Goal: Check status: Check status

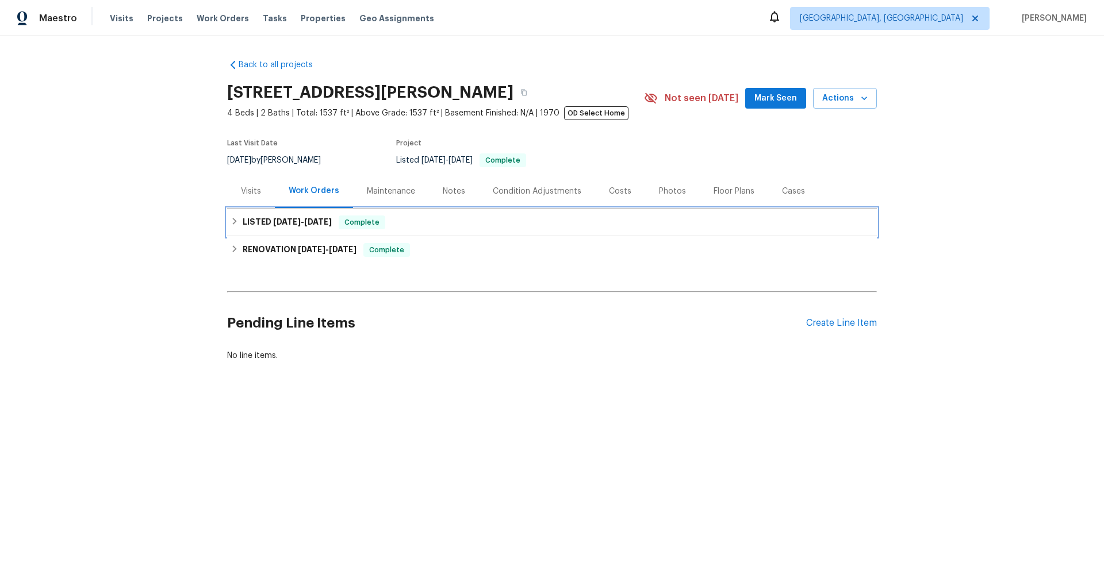
click at [279, 221] on span "[DATE]" at bounding box center [287, 222] width 28 height 8
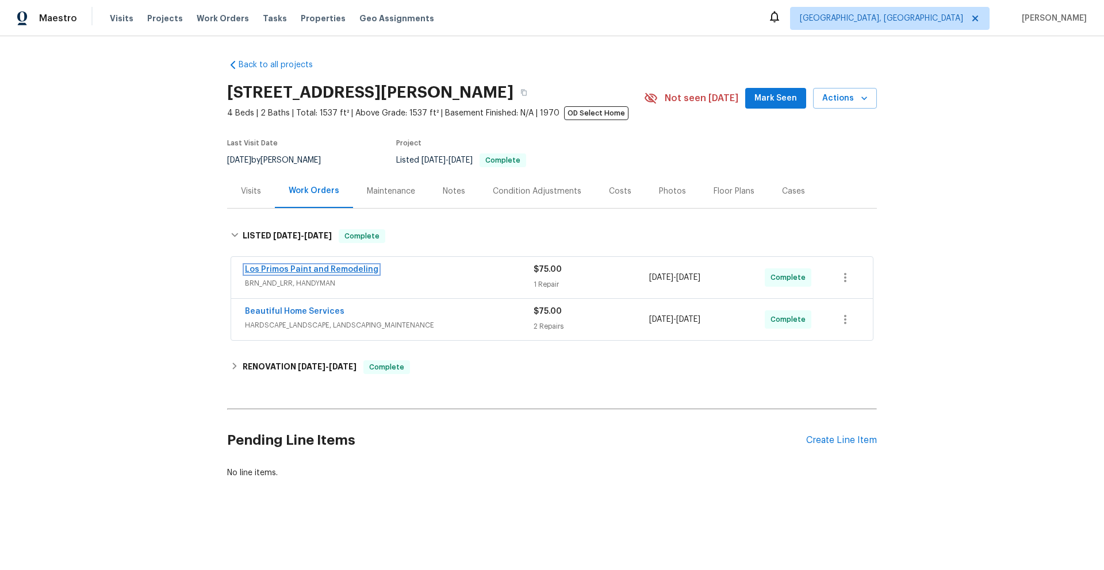
click at [342, 270] on link "Los Primos Paint and Remodeling" at bounding box center [311, 270] width 133 height 8
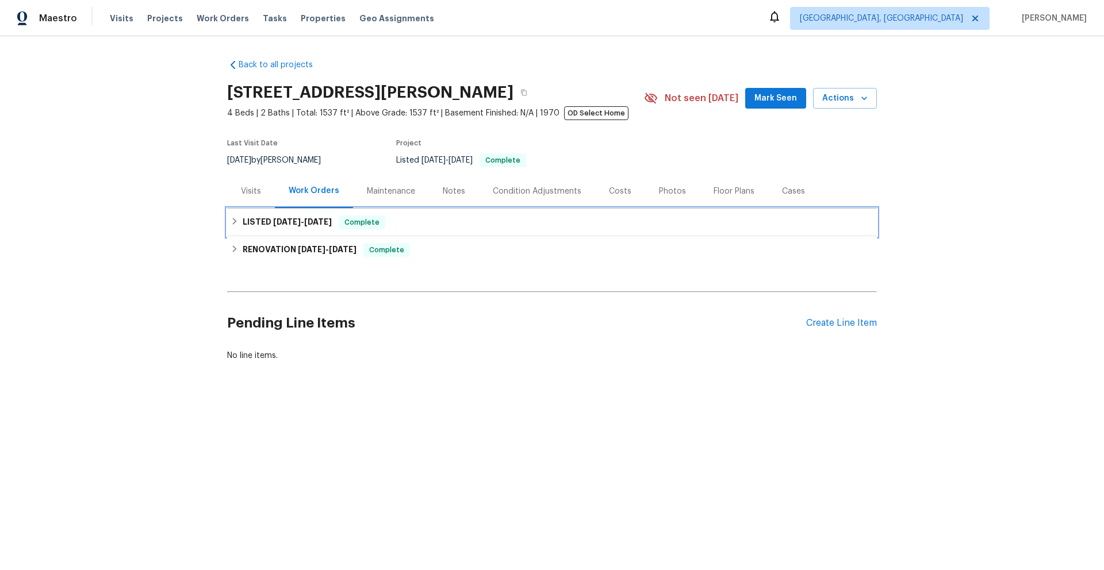
click at [289, 224] on span "[DATE]" at bounding box center [287, 222] width 28 height 8
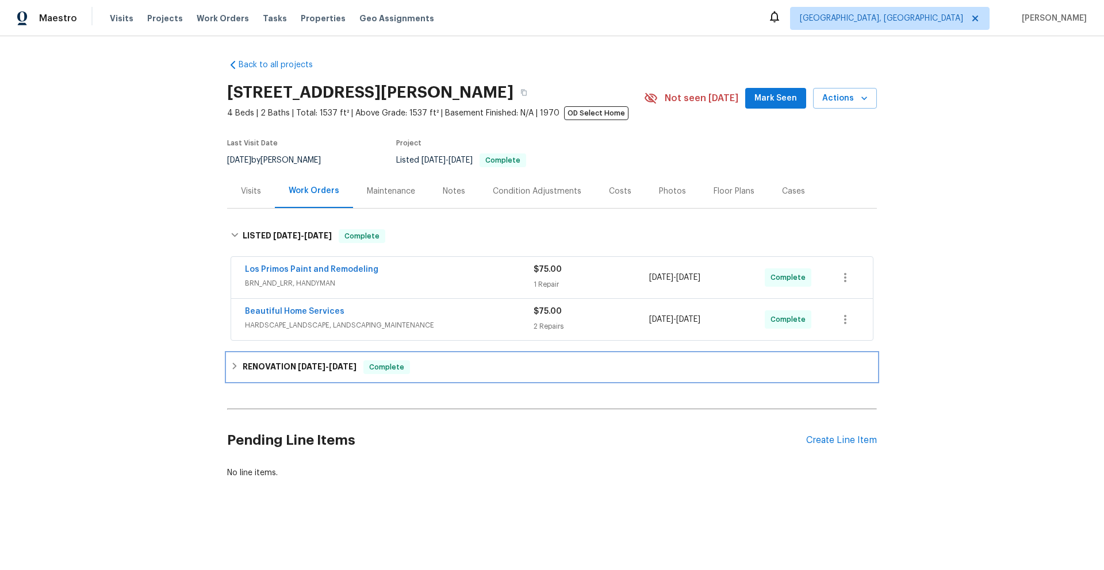
click at [316, 369] on span "[DATE]" at bounding box center [312, 367] width 28 height 8
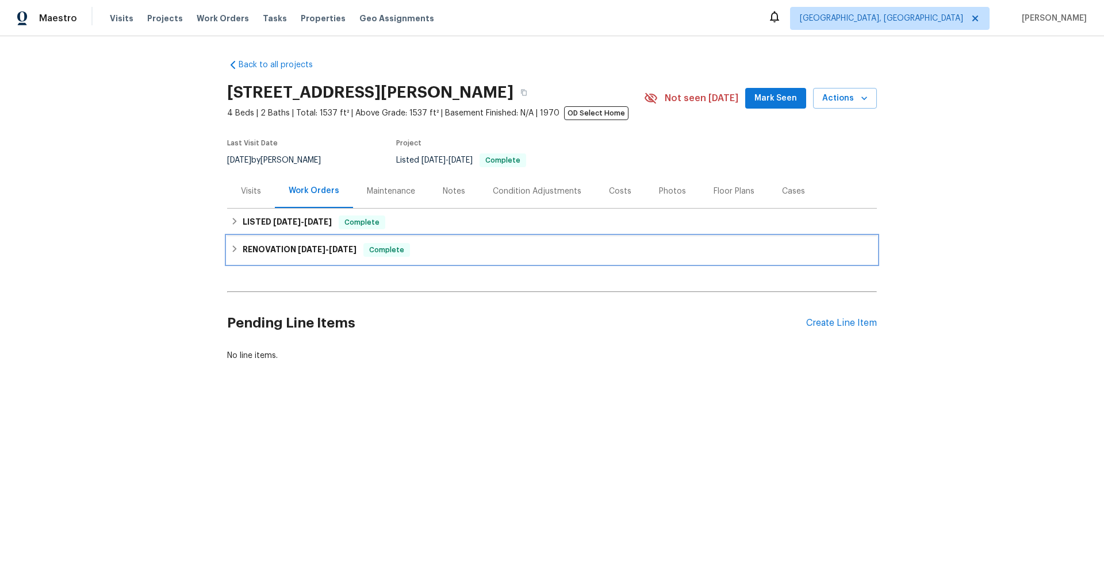
click at [283, 248] on h6 "RENOVATION 3/10/25 - 5/1/25" at bounding box center [300, 250] width 114 height 14
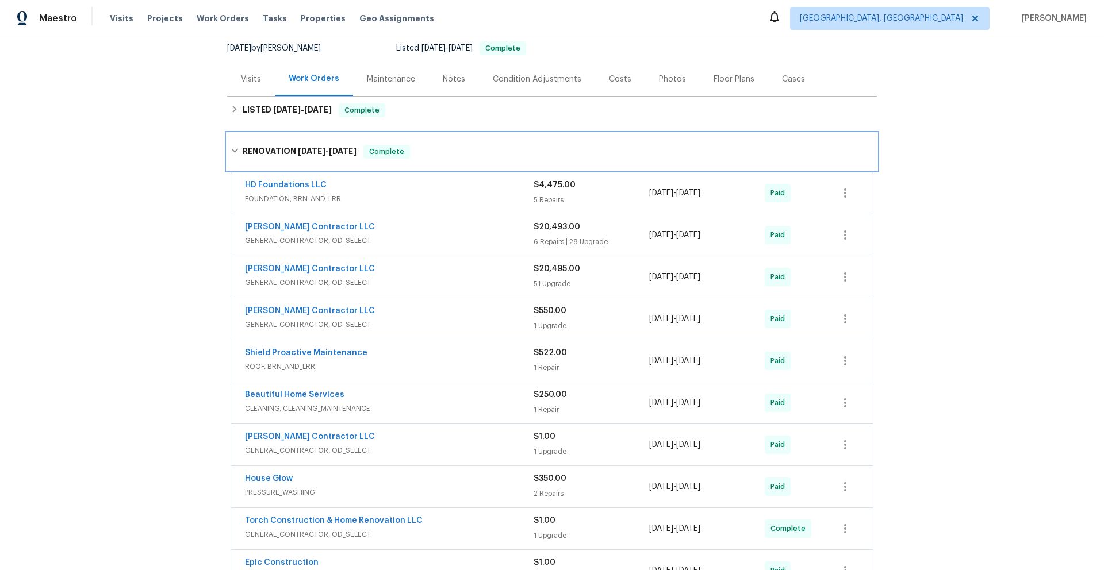
scroll to position [129, 0]
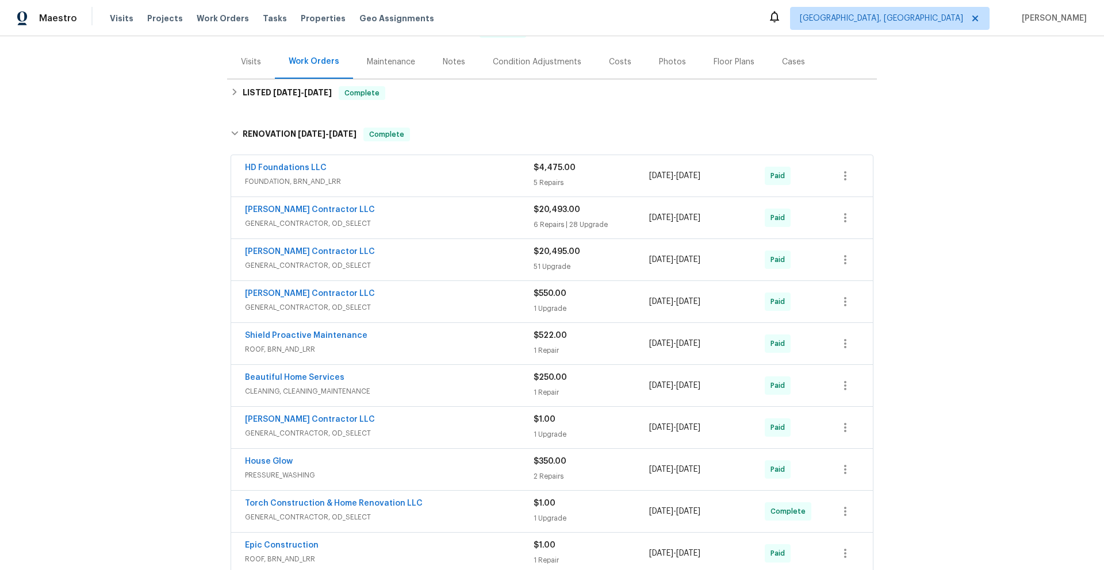
click at [400, 344] on span "ROOF, BRN_AND_LRR" at bounding box center [389, 349] width 289 height 11
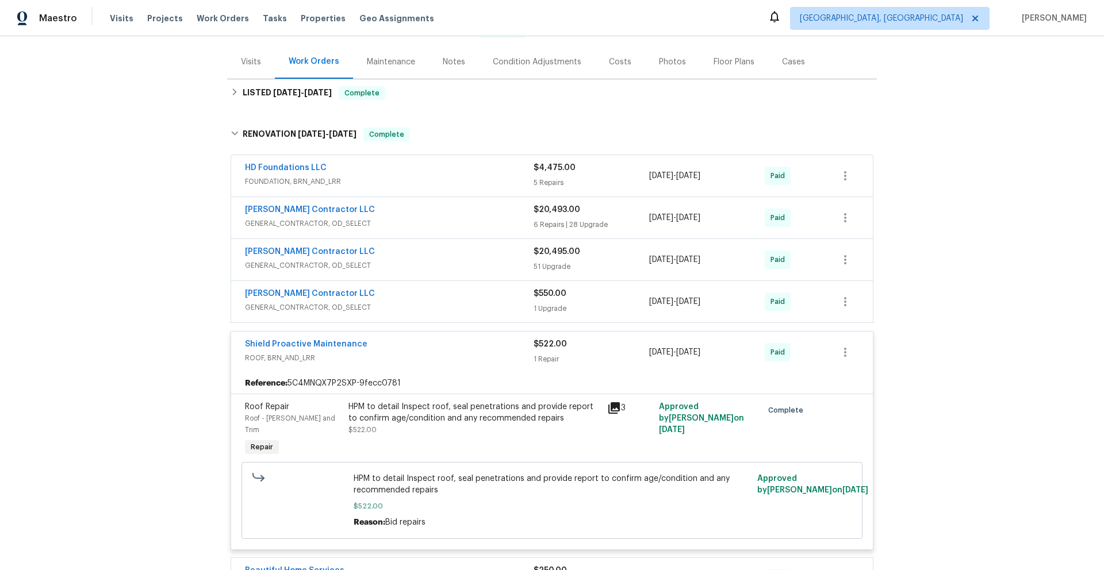
click at [611, 412] on icon at bounding box center [614, 408] width 14 height 14
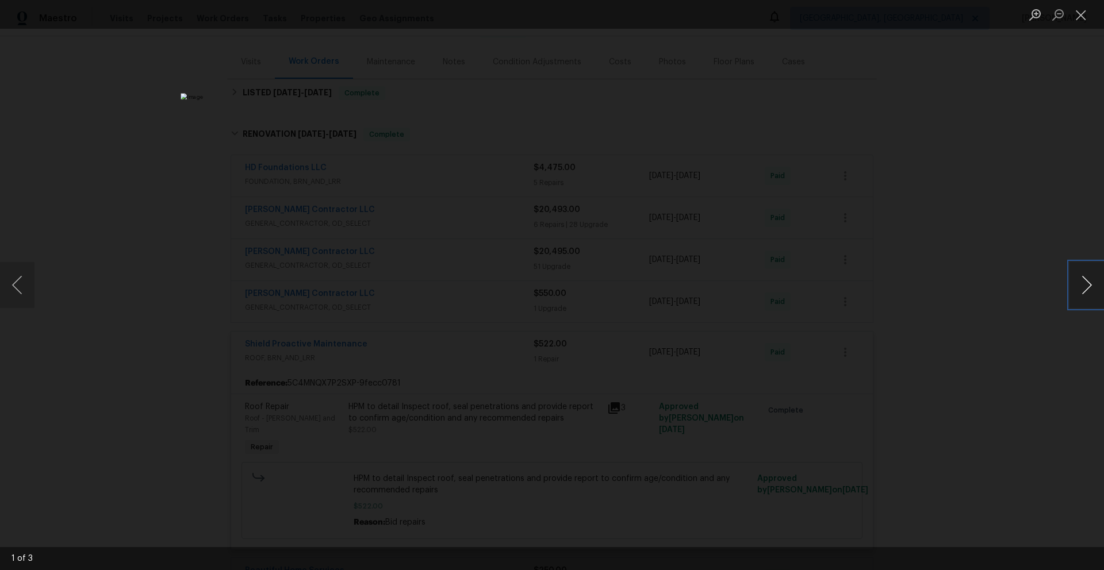
click at [1087, 282] on button "Next image" at bounding box center [1086, 285] width 34 height 46
click at [1087, 286] on button "Next image" at bounding box center [1086, 285] width 34 height 46
